Goal: Task Accomplishment & Management: Complete application form

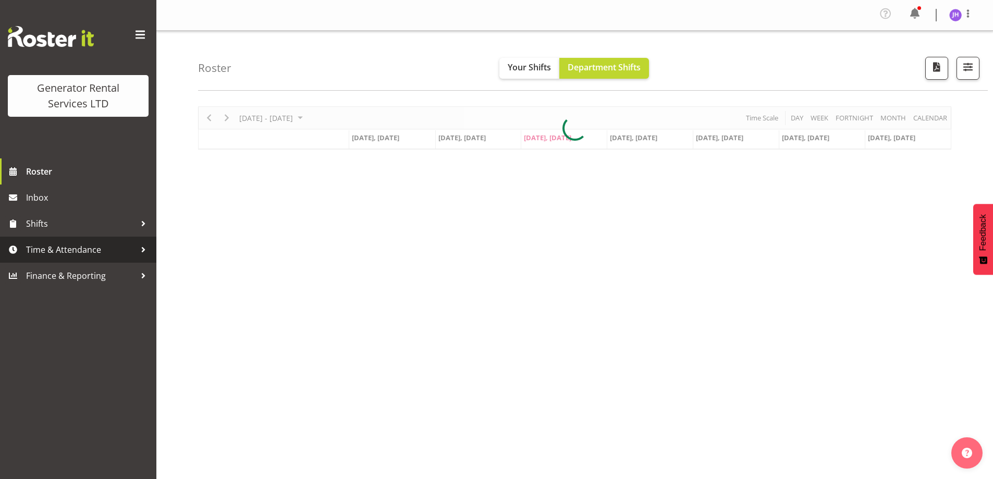
click at [63, 250] on span "Time & Attendance" at bounding box center [80, 250] width 109 height 16
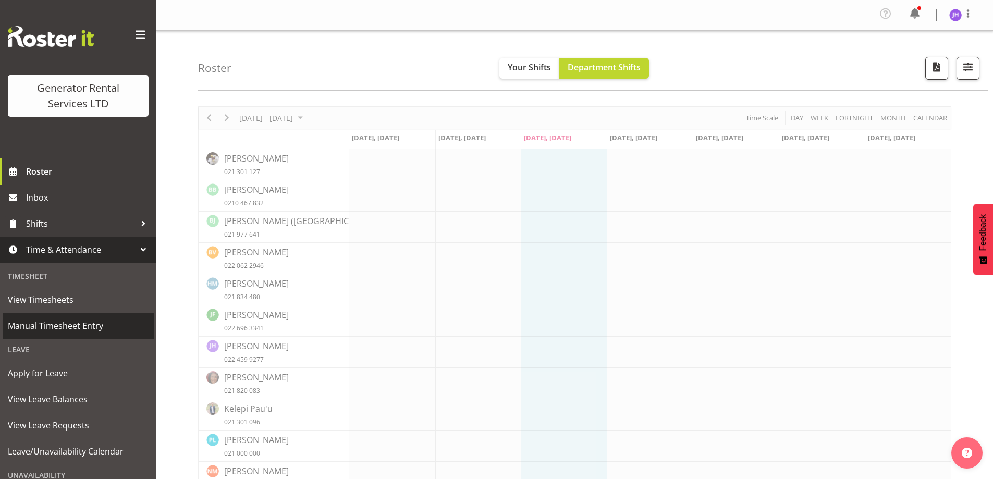
click at [72, 330] on span "Manual Timesheet Entry" at bounding box center [78, 326] width 141 height 16
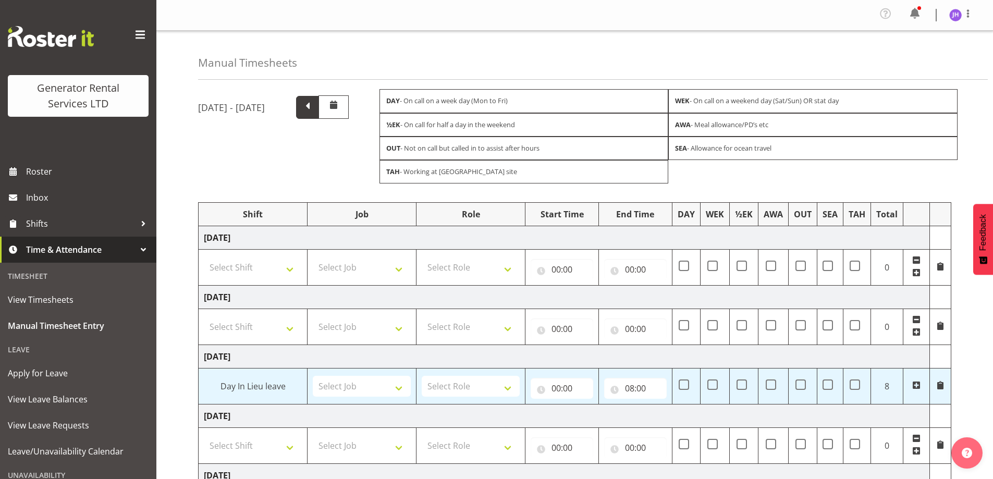
click at [319, 101] on span at bounding box center [307, 107] width 23 height 23
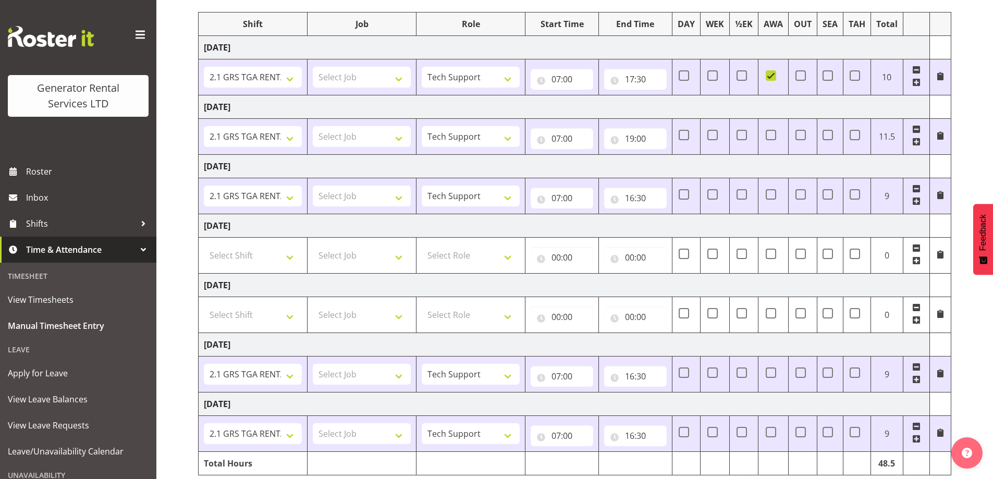
scroll to position [229, 0]
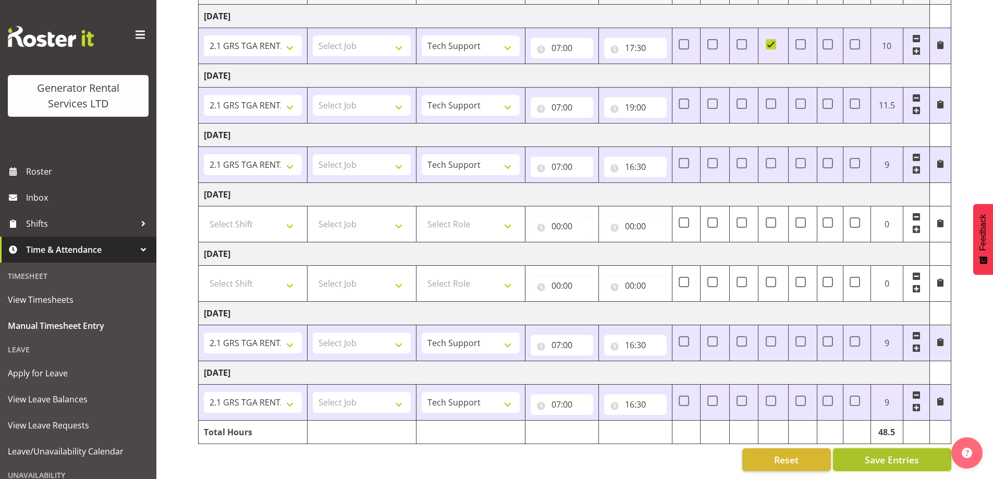
click at [863, 453] on button "Save Entries" at bounding box center [892, 459] width 118 height 23
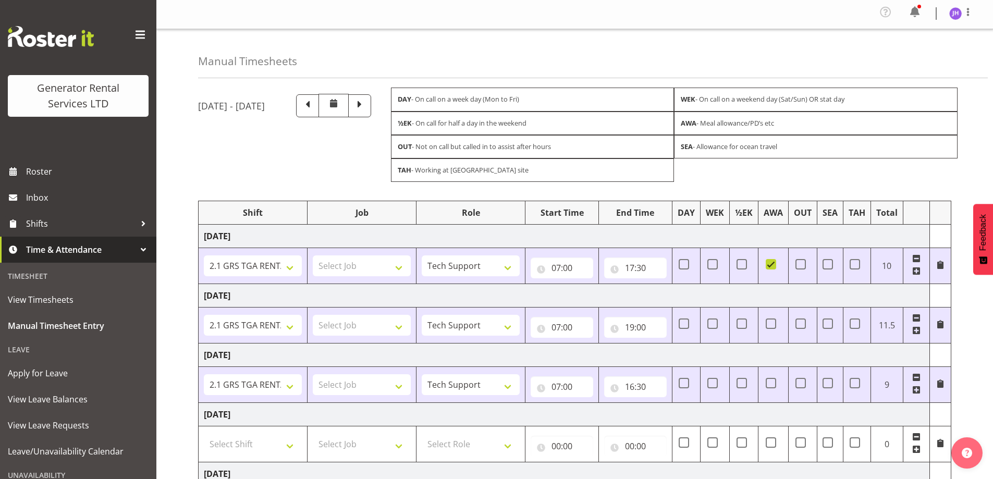
scroll to position [0, 0]
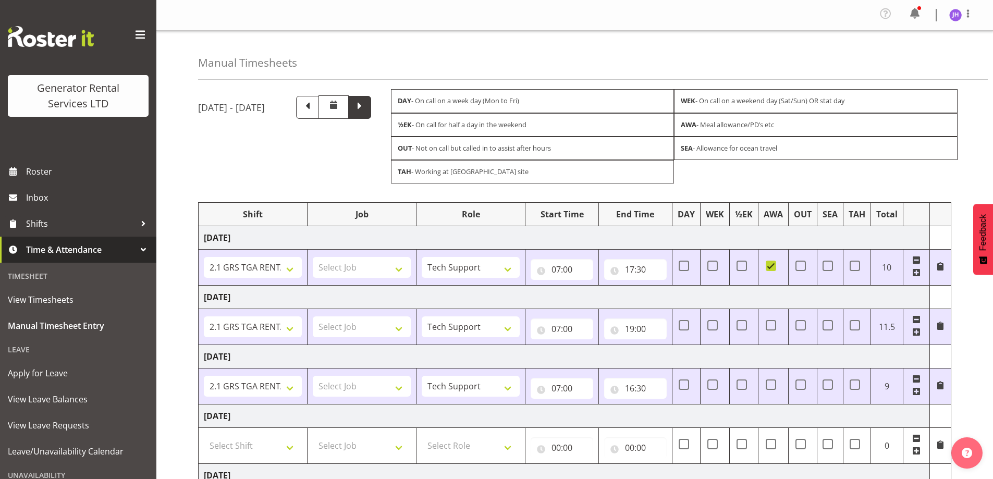
click at [366, 103] on span at bounding box center [360, 107] width 14 height 14
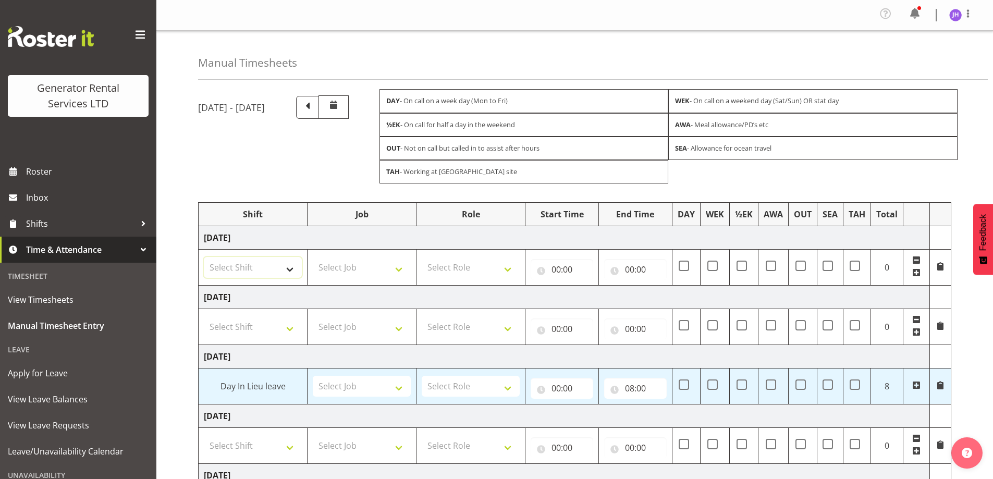
click at [292, 265] on select "Select Shift 2.1 GRS TGA RENTALS WORK 2.1 GRS TGA RENTALS WORK Omexom - Deliver…" at bounding box center [253, 267] width 98 height 21
select select "24023"
click at [204, 257] on select "Select Shift 2.1 GRS TGA RENTALS WORK 2.1 GRS TGA RENTALS WORK Omexom - Deliver…" at bounding box center [253, 267] width 98 height 21
drag, startPoint x: 470, startPoint y: 272, endPoint x: 476, endPoint y: 273, distance: 5.8
click at [470, 272] on select "Select Role Tech Support" at bounding box center [471, 267] width 98 height 21
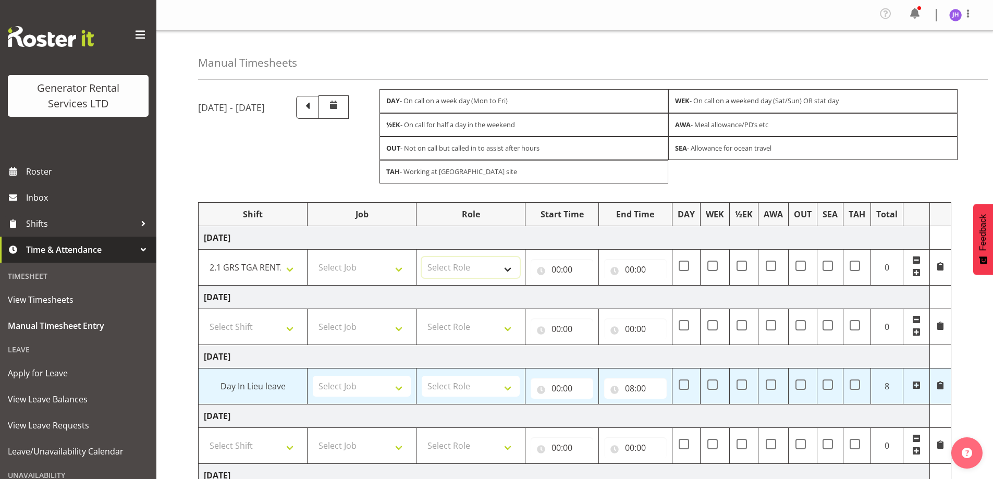
select select "20"
click at [422, 257] on select "Select Role Tech Support" at bounding box center [471, 267] width 98 height 21
click at [561, 266] on input "00:00" at bounding box center [561, 269] width 63 height 21
click at [596, 294] on select "00 01 02 03 04 05 06 07 08 09 10 11 12 13 14 15 16 17 18 19 20 21 22 23" at bounding box center [601, 296] width 23 height 21
select select "16"
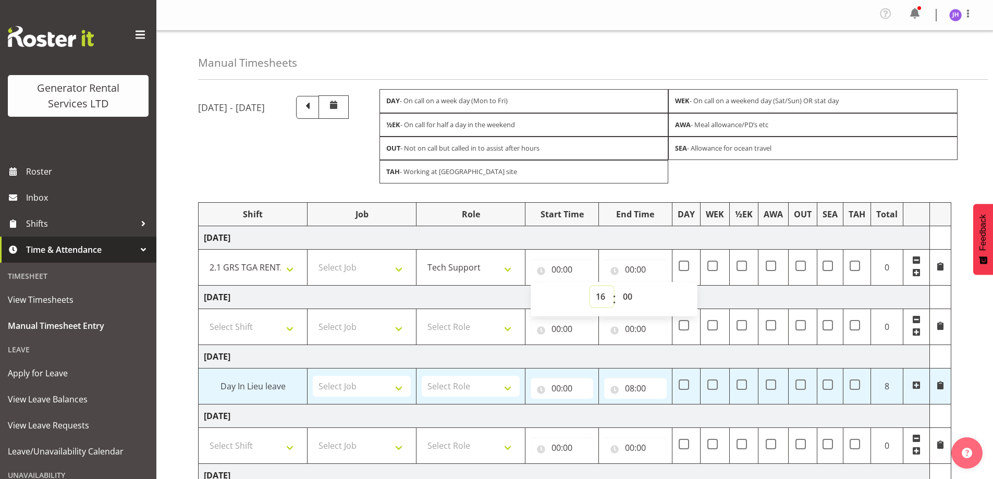
click at [590, 286] on select "00 01 02 03 04 05 06 07 08 09 10 11 12 13 14 15 16 17 18 19 20 21 22 23" at bounding box center [601, 296] width 23 height 21
type input "16:00"
click at [560, 269] on input "16:00" at bounding box center [561, 269] width 63 height 21
click at [565, 265] on input "16:00" at bounding box center [561, 269] width 63 height 21
drag, startPoint x: 597, startPoint y: 299, endPoint x: 597, endPoint y: 286, distance: 12.5
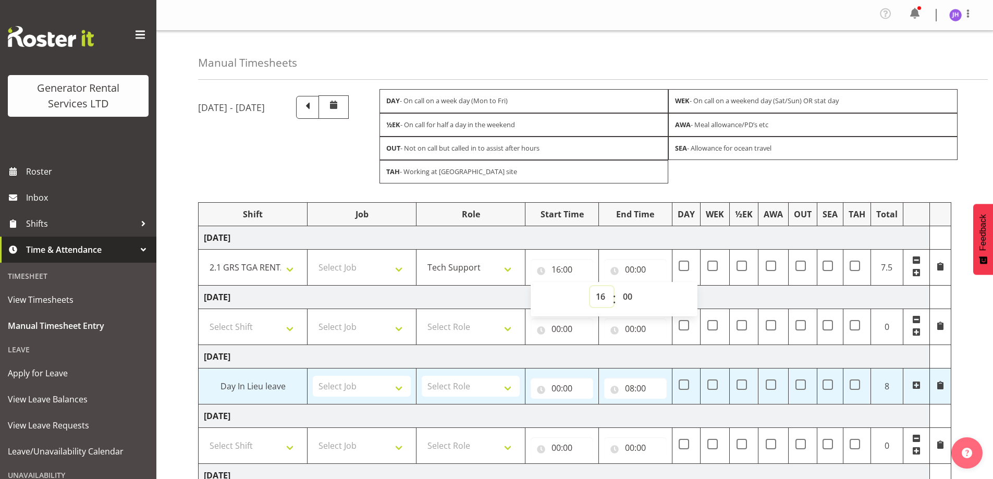
click at [597, 299] on select "00 01 02 03 04 05 06 07 08 09 10 11 12 13 14 15 16 17 18 19 20 21 22 23" at bounding box center [601, 296] width 23 height 21
select select "7"
click at [590, 286] on select "00 01 02 03 04 05 06 07 08 09 10 11 12 13 14 15 16 17 18 19 20 21 22 23" at bounding box center [601, 296] width 23 height 21
type input "07:00"
click at [628, 259] on input "00:00" at bounding box center [635, 269] width 63 height 21
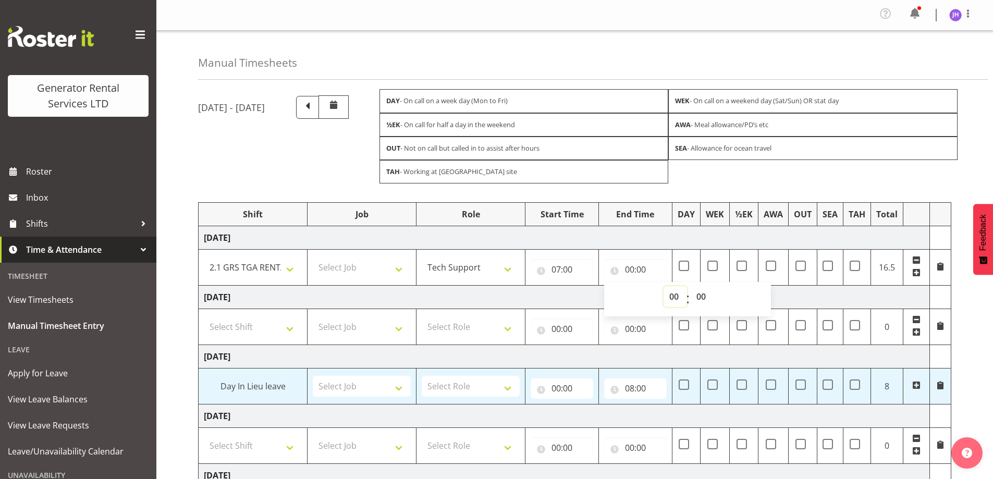
click at [664, 295] on select "00 01 02 03 04 05 06 07 08 09 10 11 12 13 14 15 16 17 18 19 20 21 22 23" at bounding box center [674, 296] width 23 height 21
select select "16"
click at [663, 286] on select "00 01 02 03 04 05 06 07 08 09 10 11 12 13 14 15 16 17 18 19 20 21 22 23" at bounding box center [674, 296] width 23 height 21
type input "16:00"
click at [699, 294] on select "00 01 02 03 04 05 06 07 08 09 10 11 12 13 14 15 16 17 18 19 20 21 22 23 24 25 2…" at bounding box center [701, 296] width 23 height 21
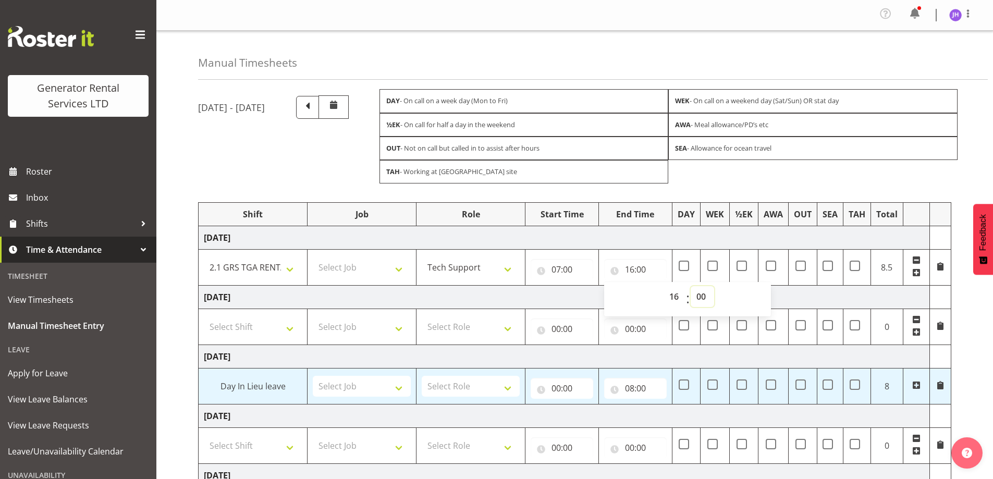
select select "30"
click at [690, 286] on select "00 01 02 03 04 05 06 07 08 09 10 11 12 13 14 15 16 17 18 19 20 21 22 23 24 25 2…" at bounding box center [701, 296] width 23 height 21
type input "16:30"
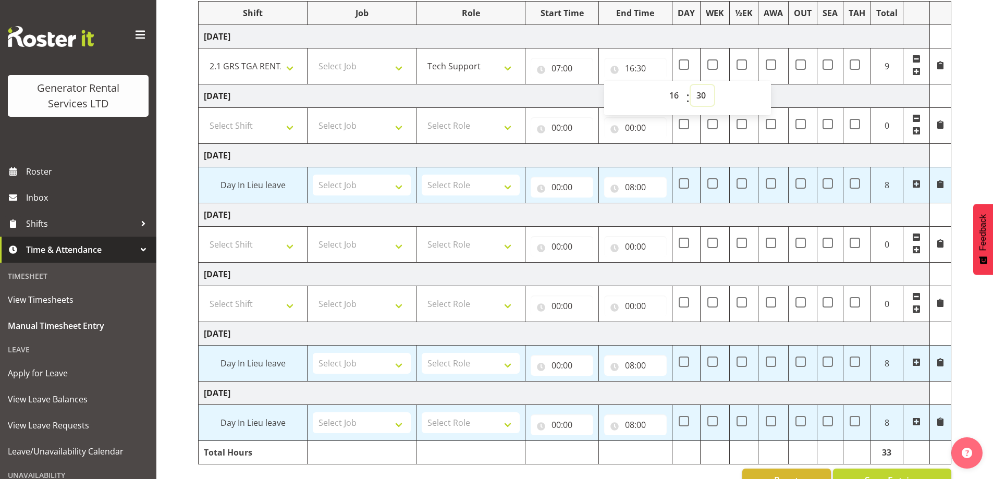
scroll to position [229, 0]
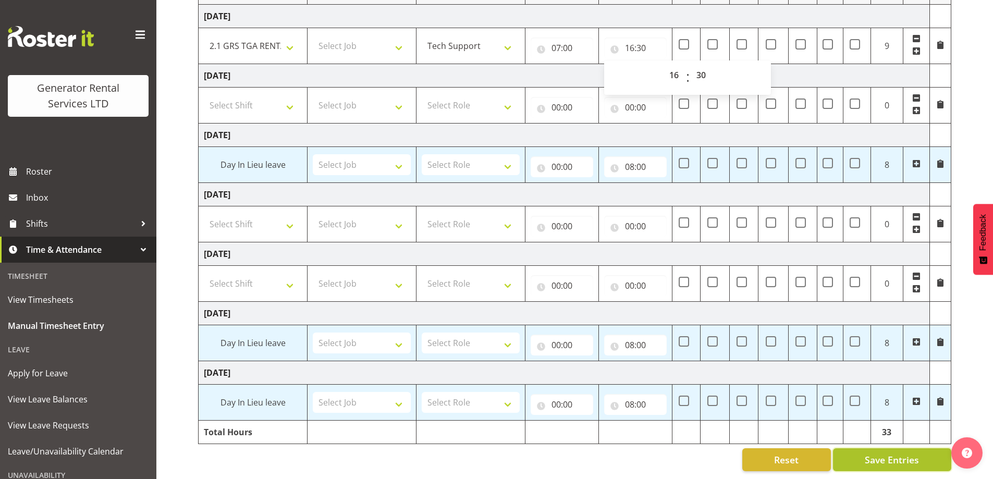
click at [892, 457] on span "Save Entries" at bounding box center [891, 460] width 54 height 14
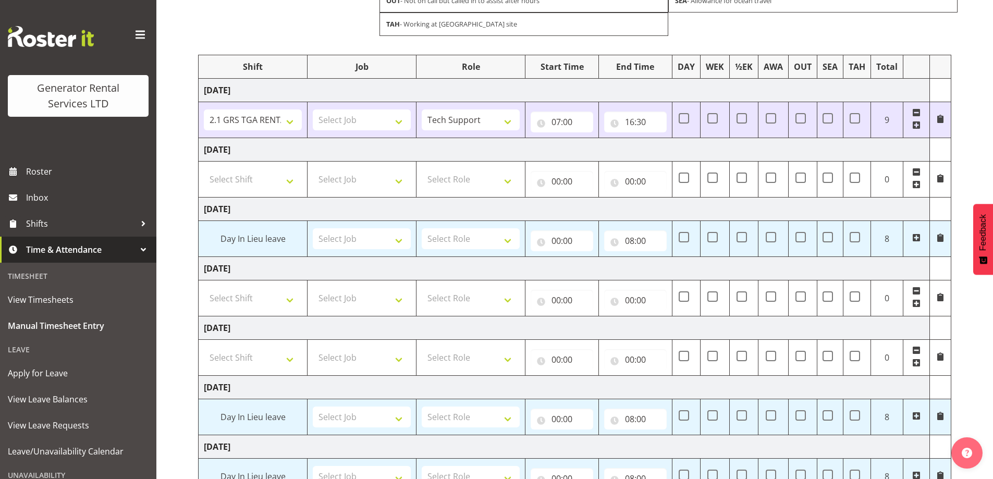
scroll to position [0, 0]
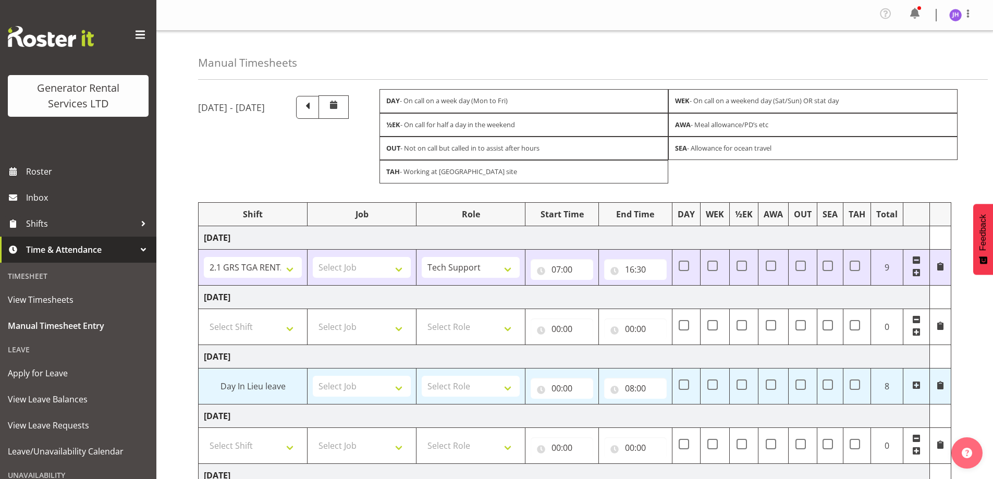
click at [429, 107] on div "DAY - On call on a week day (Mon to Fri)" at bounding box center [523, 100] width 289 height 23
click at [340, 104] on span at bounding box center [333, 104] width 13 height 13
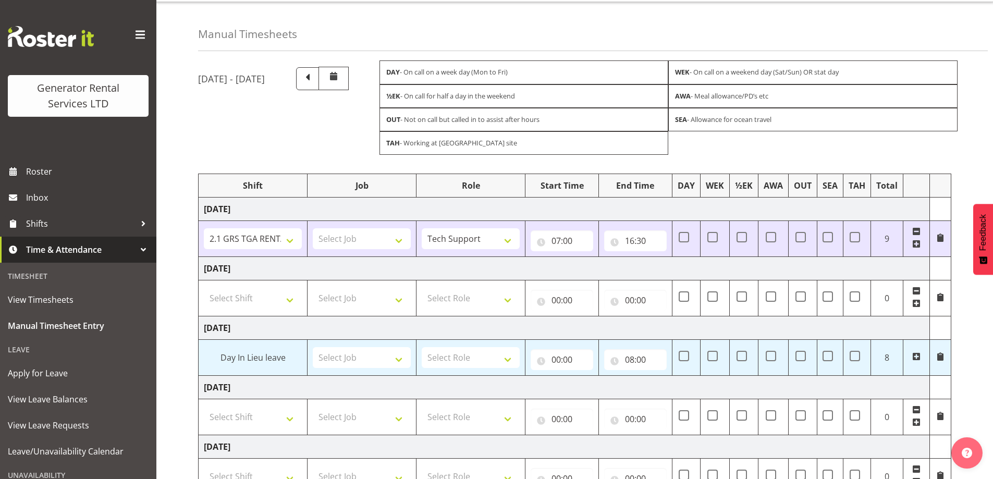
scroll to position [52, 0]
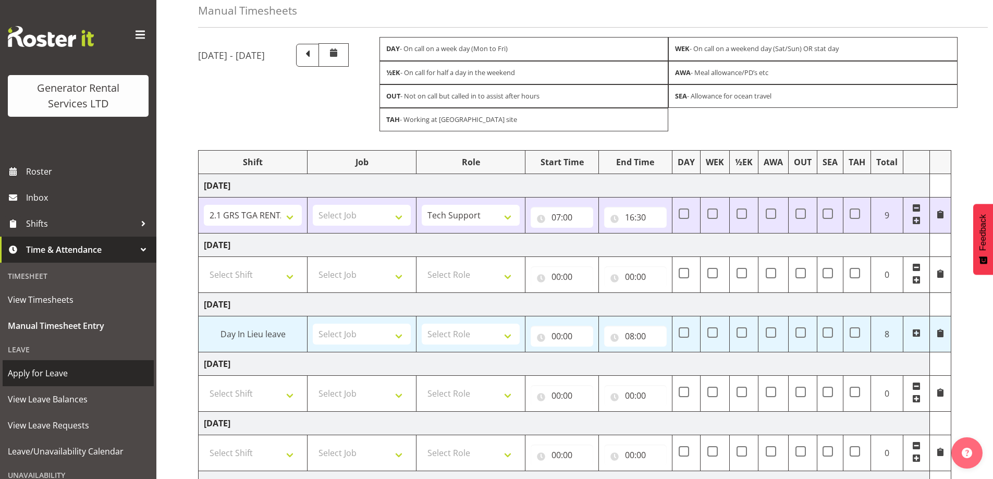
click at [53, 362] on link "Apply for Leave" at bounding box center [78, 373] width 151 height 26
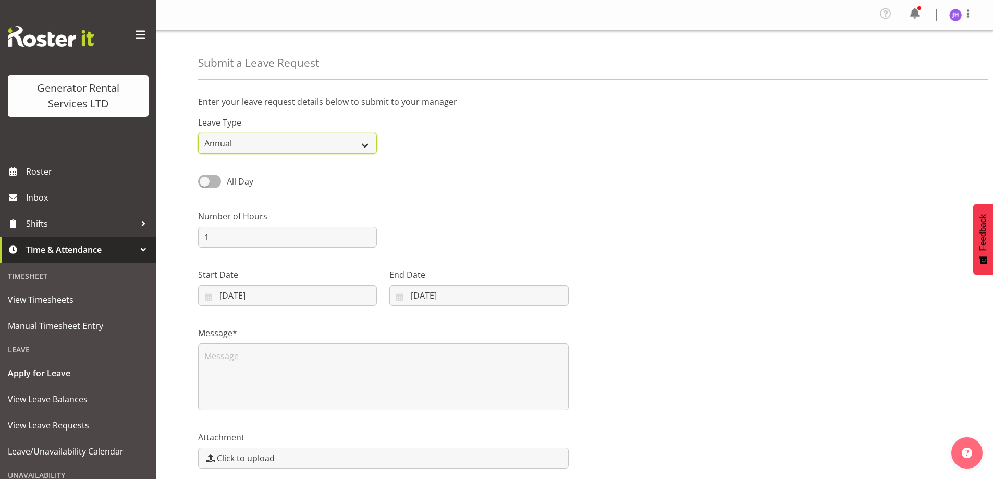
click at [327, 144] on select "Annual Sick Bereavement Day In Lieu Other" at bounding box center [287, 143] width 179 height 21
click at [198, 133] on select "Annual Sick Bereavement Day In Lieu Other" at bounding box center [287, 143] width 179 height 21
click at [298, 245] on input "1" at bounding box center [287, 237] width 179 height 21
type input "9"
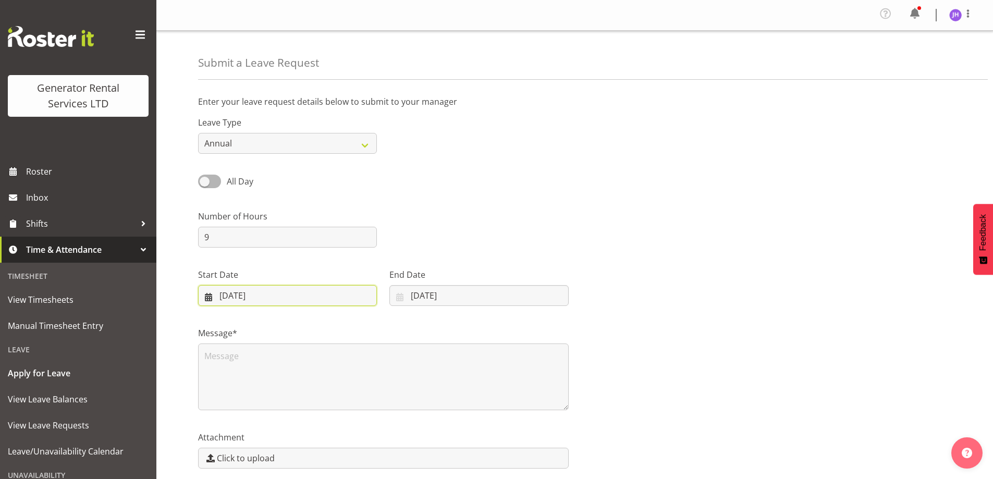
click at [292, 302] on input "03/09/2025" at bounding box center [287, 295] width 179 height 21
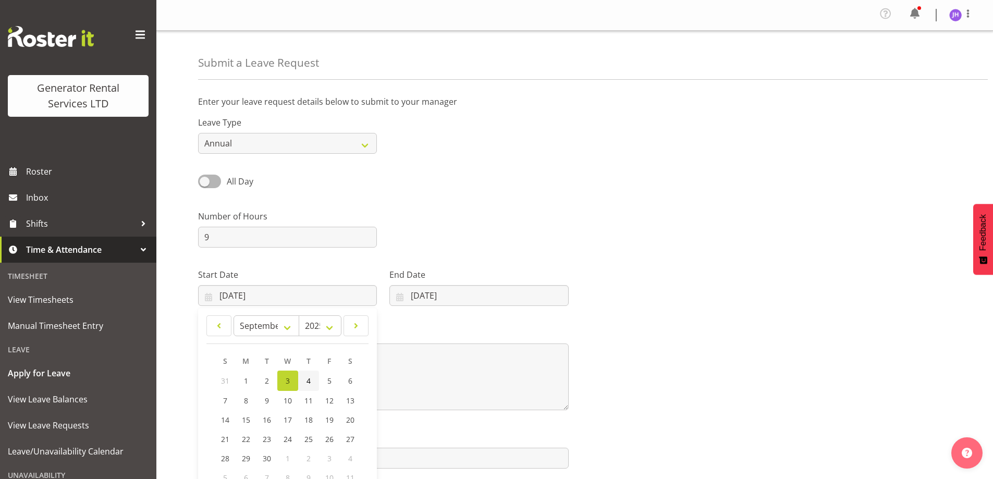
click at [306, 378] on span "4" at bounding box center [308, 381] width 4 height 10
type input "04/09/2025"
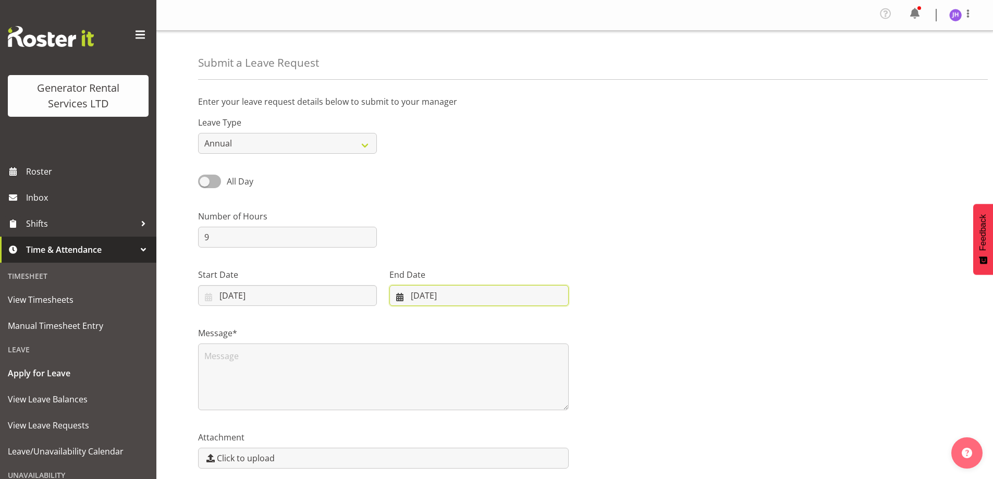
click at [459, 294] on input "03/09/2025" at bounding box center [478, 295] width 179 height 21
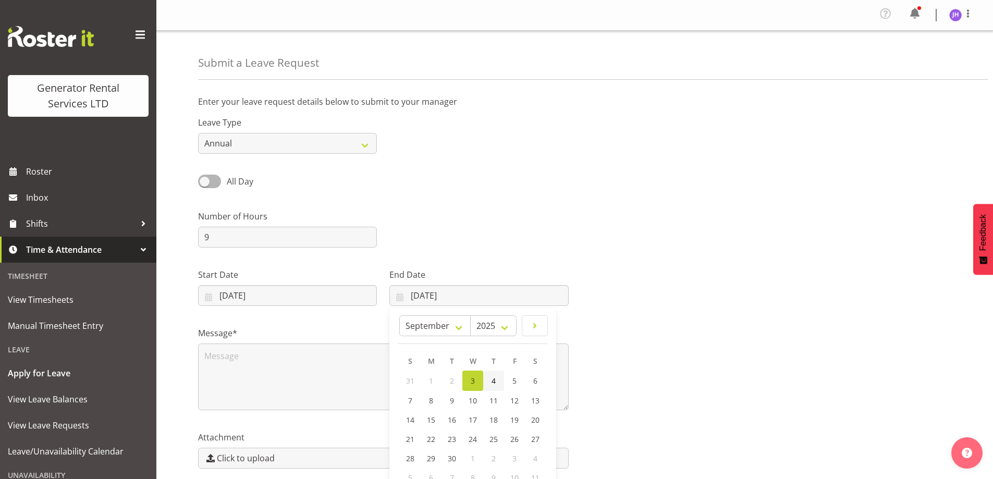
click at [494, 380] on span "4" at bounding box center [493, 381] width 4 height 10
type input "04/09/2025"
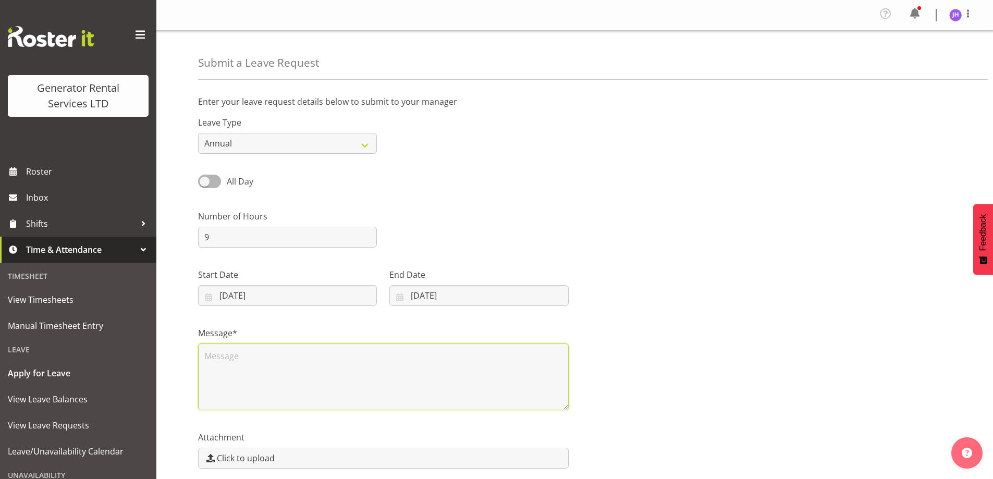
click at [467, 376] on textarea at bounding box center [383, 376] width 370 height 67
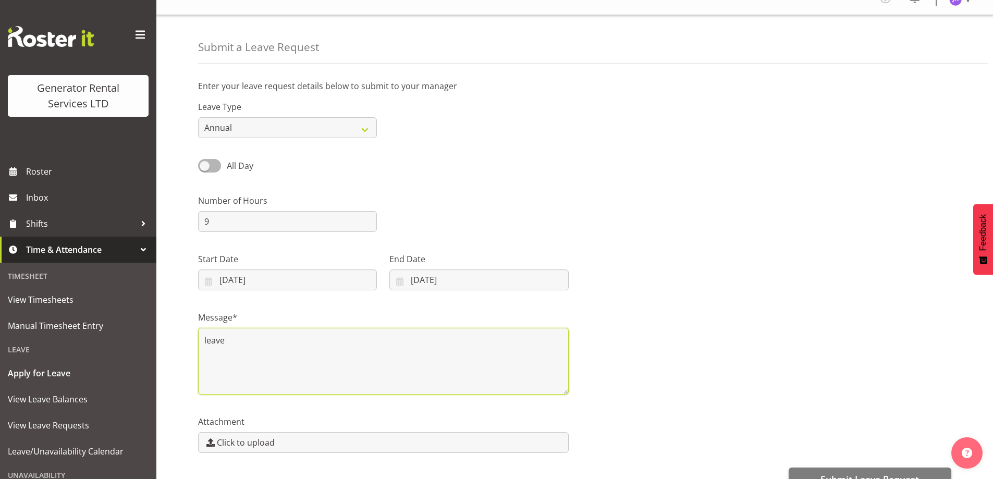
scroll to position [43, 0]
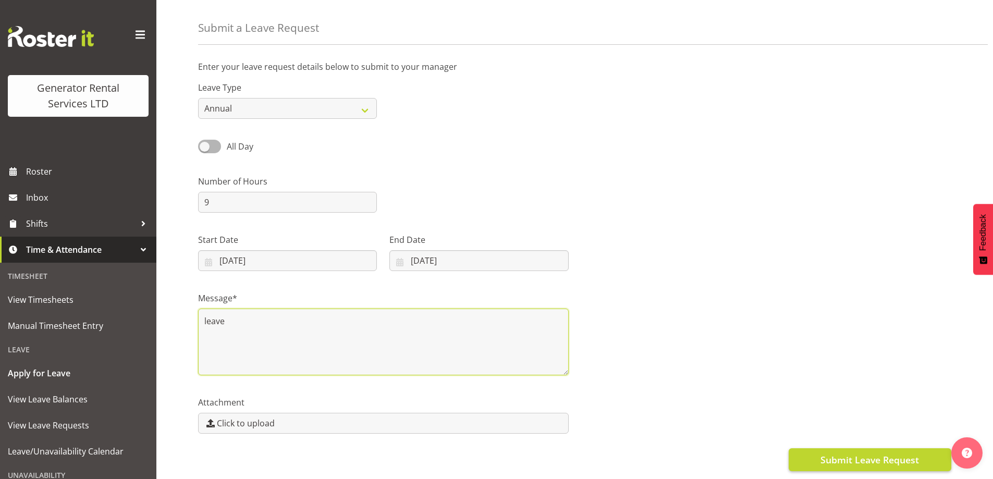
type textarea "leave"
click at [883, 455] on span "Submit Leave Request" at bounding box center [869, 460] width 98 height 14
